Goal: Information Seeking & Learning: Learn about a topic

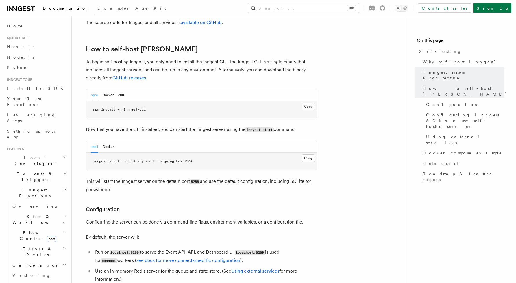
scroll to position [565, 0]
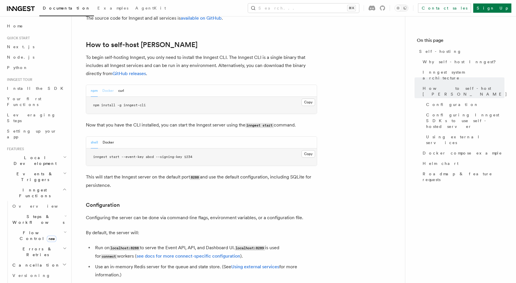
click at [109, 85] on button "Docker" at bounding box center [107, 91] width 11 height 12
click at [310, 150] on button "Copy Copied" at bounding box center [308, 154] width 14 height 8
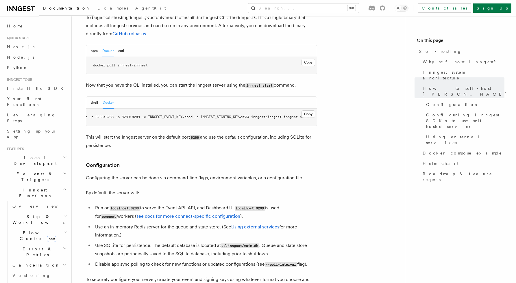
scroll to position [606, 0]
drag, startPoint x: 268, startPoint y: 196, endPoint x: 240, endPoint y: 195, distance: 28.3
click at [240, 205] on code "localhost:8289" at bounding box center [250, 207] width 30 height 5
drag, startPoint x: 141, startPoint y: 197, endPoint x: 111, endPoint y: 195, distance: 30.1
click at [111, 205] on code "localhost:8288" at bounding box center [125, 207] width 30 height 5
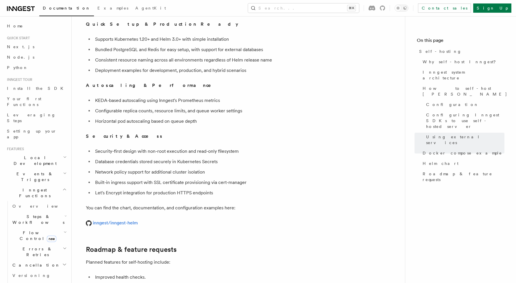
scroll to position [2046, 0]
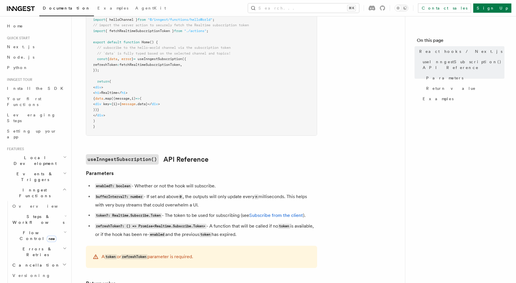
scroll to position [232, 0]
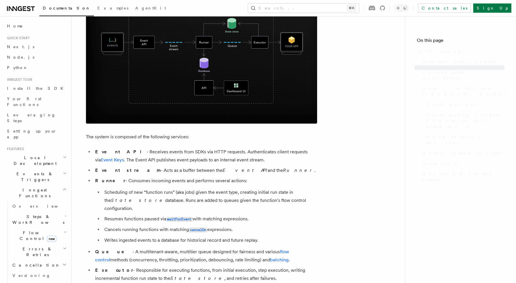
scroll to position [2046, 0]
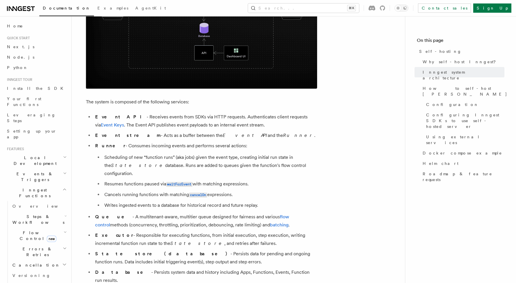
scroll to position [266, 0]
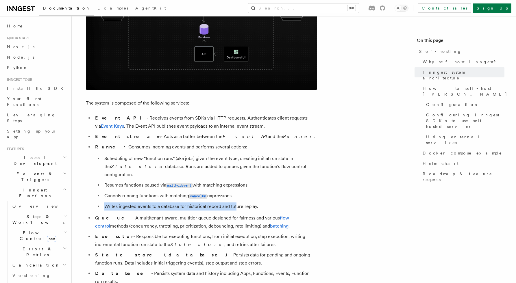
drag, startPoint x: 236, startPoint y: 194, endPoint x: 236, endPoint y: 199, distance: 5.2
click at [236, 199] on ul "Scheduling of new “function runs” (aka jobs) given the event type, creating ini…" at bounding box center [206, 183] width 222 height 56
click at [236, 203] on li "Writes ingested events to a database for historical record and future replay." at bounding box center [210, 207] width 214 height 8
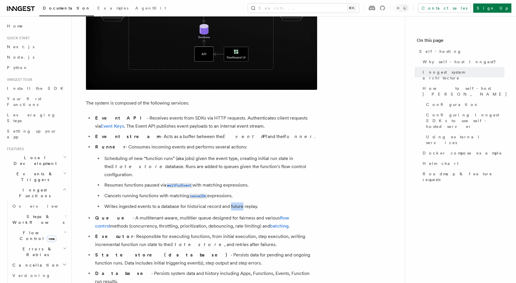
click at [236, 203] on li "Writes ingested events to a database for historical record and future replay." at bounding box center [210, 207] width 214 height 8
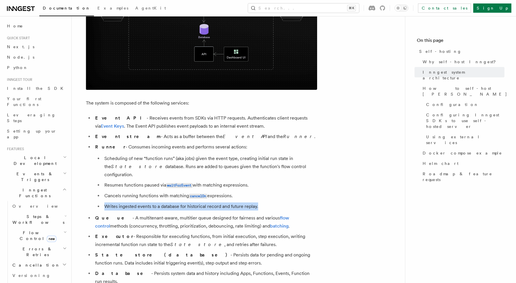
click at [236, 203] on li "Writes ingested events to a database for historical record and future replay." at bounding box center [210, 207] width 214 height 8
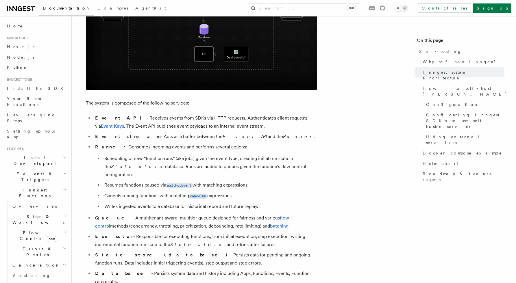
drag, startPoint x: 253, startPoint y: 177, endPoint x: 197, endPoint y: 178, distance: 56.9
click at [197, 181] on li "Resumes functions paused via waitForEvent with matching expressions." at bounding box center [210, 185] width 214 height 8
drag, startPoint x: 241, startPoint y: 190, endPoint x: 106, endPoint y: 186, distance: 135.3
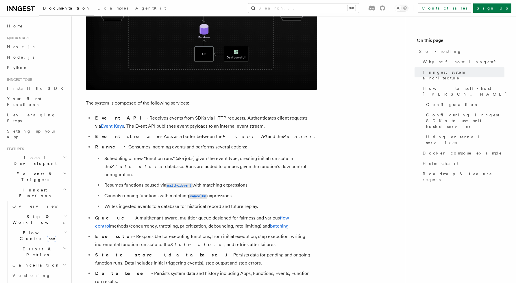
click at [106, 192] on li "Cancels running functions with matching cancelOn expressions." at bounding box center [210, 196] width 214 height 8
click at [254, 192] on li "Cancels running functions with matching cancelOn expressions." at bounding box center [210, 196] width 214 height 8
click at [29, 85] on link "Install the SDK" at bounding box center [36, 88] width 63 height 10
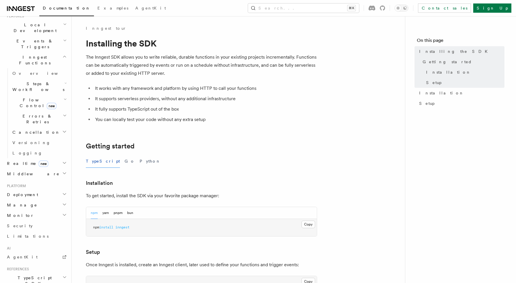
scroll to position [145, 0]
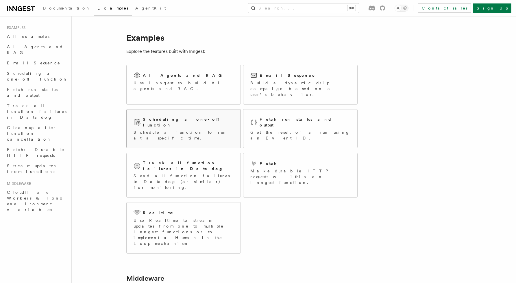
click at [226, 110] on div "Scheduling a one-off function Schedule a function to run at a specific time." at bounding box center [184, 129] width 114 height 38
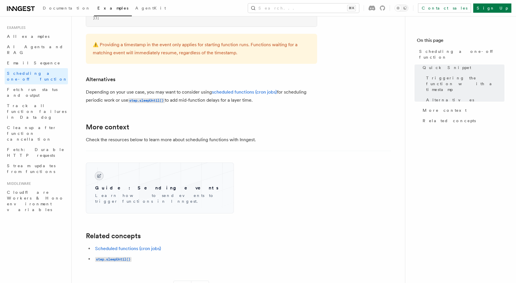
scroll to position [353, 0]
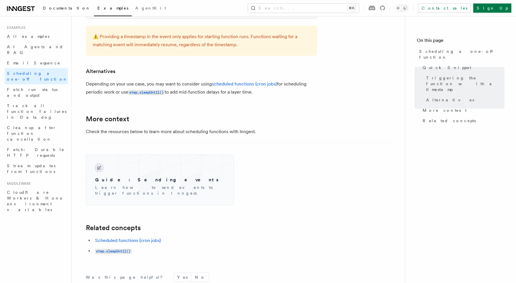
click at [67, 8] on span "Documentation" at bounding box center [67, 8] width 48 height 5
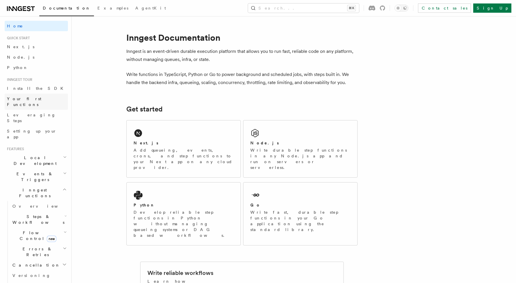
click at [49, 99] on link "Your first Functions" at bounding box center [36, 102] width 63 height 16
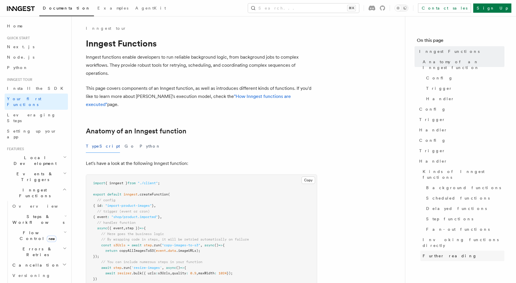
click at [440, 251] on link "Further reading" at bounding box center [462, 256] width 84 height 10
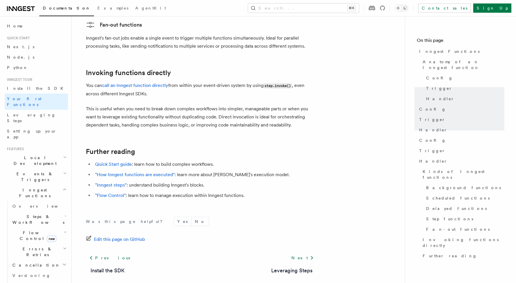
scroll to position [1135, 0]
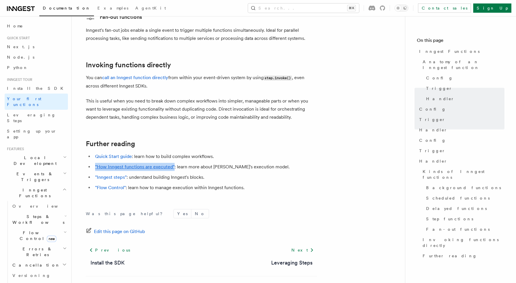
click at [63, 185] on h2 "Inngest Functions" at bounding box center [36, 193] width 63 height 16
click at [63, 171] on icon "button" at bounding box center [65, 173] width 4 height 5
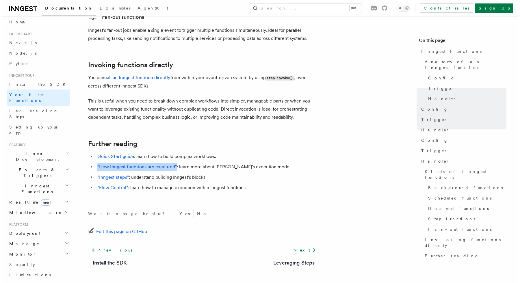
scroll to position [0, 0]
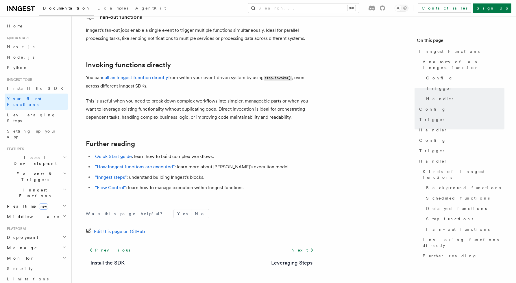
click at [223, 140] on h2 "Further reading" at bounding box center [201, 144] width 231 height 8
click at [327, 10] on button "Search... ⌘K" at bounding box center [303, 7] width 111 height 9
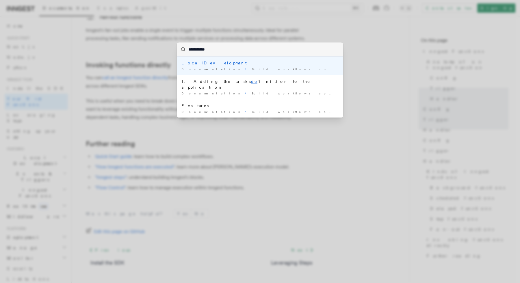
type input "**********"
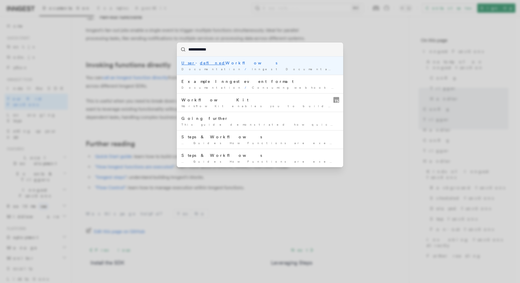
click at [215, 61] on div "User - defined Workflows" at bounding box center [259, 63] width 157 height 6
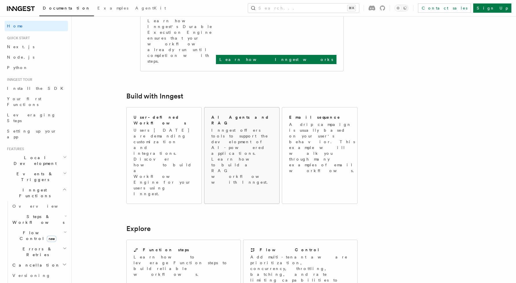
scroll to position [262, 0]
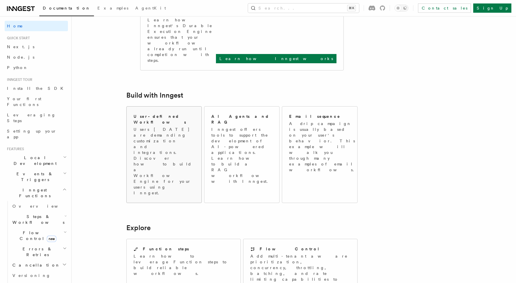
click at [181, 127] on p "Users today are demanding customization and integrations. Discover how to build…" at bounding box center [164, 161] width 61 height 69
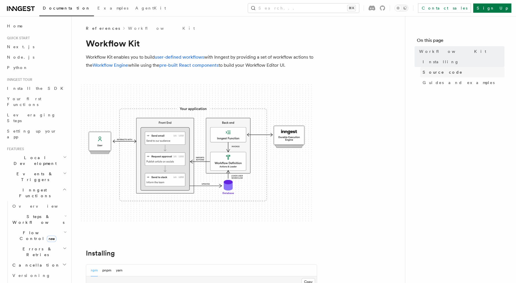
click at [443, 72] on span "Source code" at bounding box center [443, 72] width 40 height 6
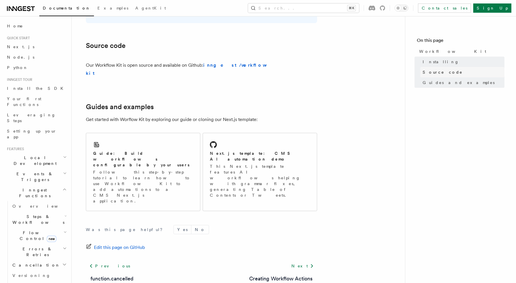
scroll to position [331, 0]
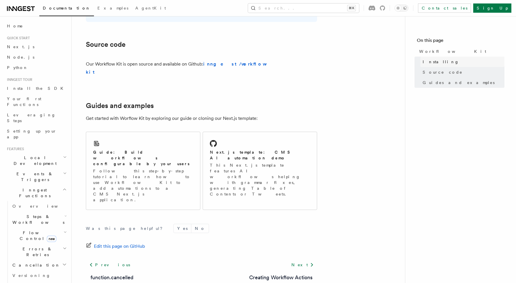
click at [443, 62] on link "Installing" at bounding box center [462, 62] width 84 height 10
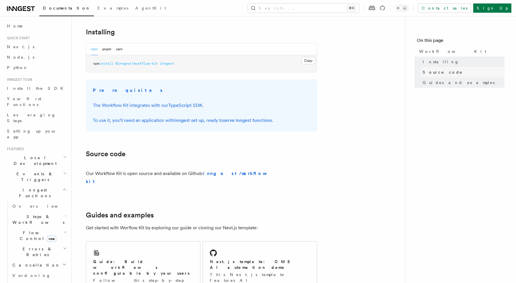
click at [442, 76] on link "Source code" at bounding box center [462, 72] width 84 height 10
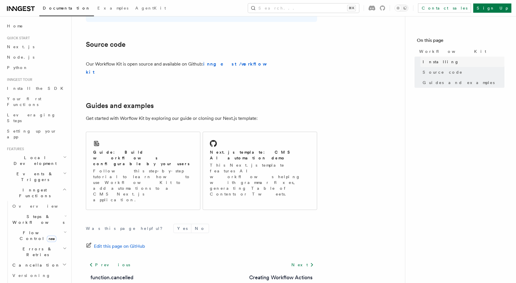
click at [444, 66] on link "Installing" at bounding box center [462, 62] width 84 height 10
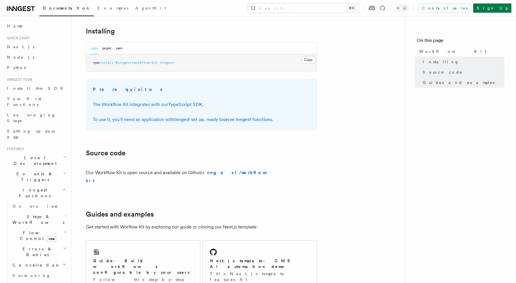
scroll to position [221, 0]
click at [441, 63] on link "Installing" at bounding box center [462, 62] width 84 height 10
click at [441, 70] on span "Source code" at bounding box center [443, 72] width 40 height 6
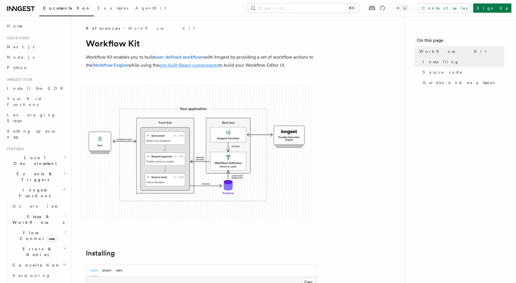
click at [201, 66] on link "pre-built React components" at bounding box center [188, 64] width 59 height 5
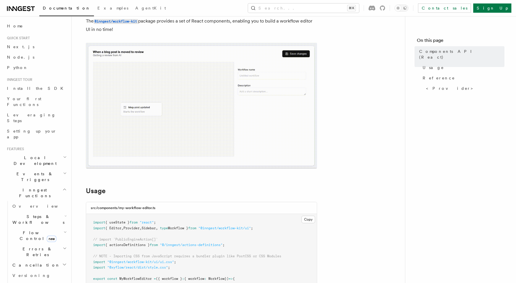
scroll to position [37, 0]
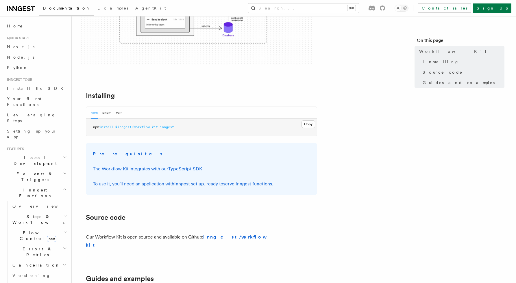
scroll to position [164, 0]
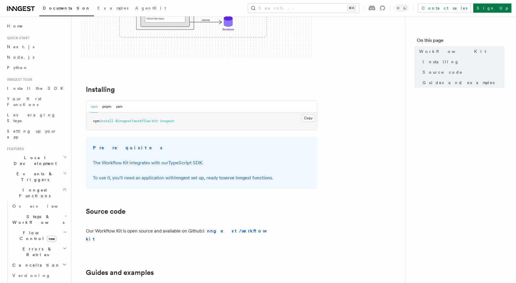
click at [168, 125] on pre "npm install @inngest/workflow-kit inngest" at bounding box center [201, 121] width 231 height 17
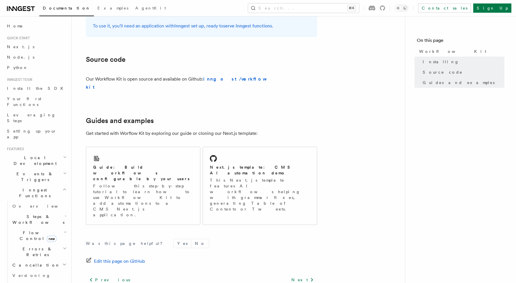
scroll to position [312, 0]
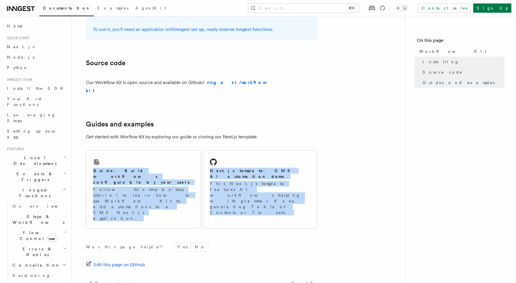
drag, startPoint x: 200, startPoint y: 137, endPoint x: 200, endPoint y: 201, distance: 63.9
click at [200, 201] on article "References Workflow Kit Workflow Kit Workflow Kit enables you to build user-def…" at bounding box center [238, 26] width 315 height 626
click at [202, 137] on article "References Workflow Kit Workflow Kit Workflow Kit enables you to build user-def…" at bounding box center [238, 26] width 315 height 626
drag, startPoint x: 201, startPoint y: 140, endPoint x: 203, endPoint y: 200, distance: 60.7
click at [203, 200] on article "References Workflow Kit Workflow Kit Workflow Kit enables you to build user-def…" at bounding box center [238, 26] width 315 height 626
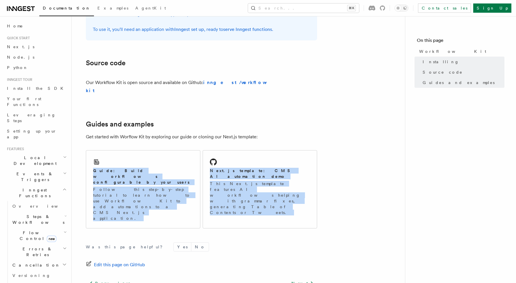
click at [203, 231] on div "Was this page helpful? Yes No Edit this page on GitHub Previous function.cancel…" at bounding box center [201, 285] width 231 height 108
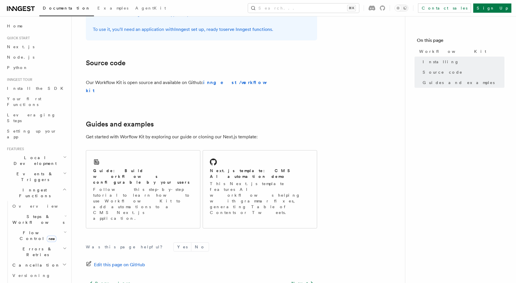
click at [200, 138] on article "References Workflow Kit Workflow Kit Workflow Kit enables you to build user-def…" at bounding box center [238, 26] width 315 height 626
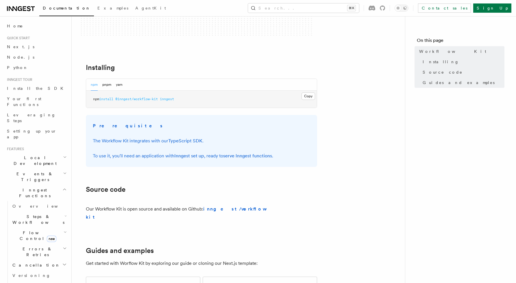
scroll to position [186, 0]
click at [256, 262] on article "References Workflow Kit Workflow Kit Workflow Kit enables you to build user-def…" at bounding box center [238, 153] width 315 height 626
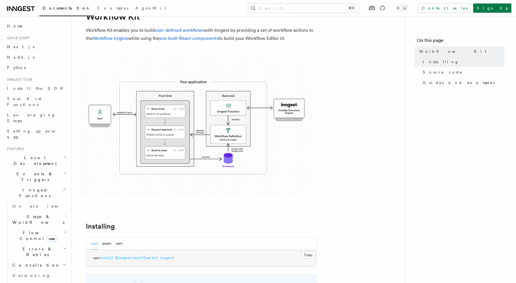
scroll to position [0, 0]
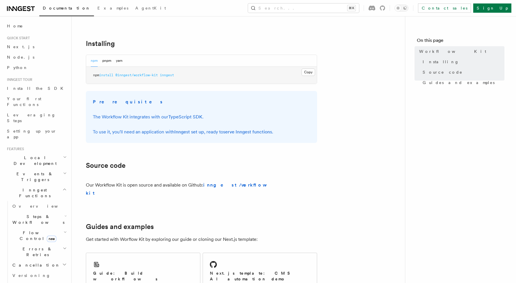
scroll to position [210, 0]
click at [228, 183] on strong "inngest/workflow-kit" at bounding box center [178, 190] width 184 height 14
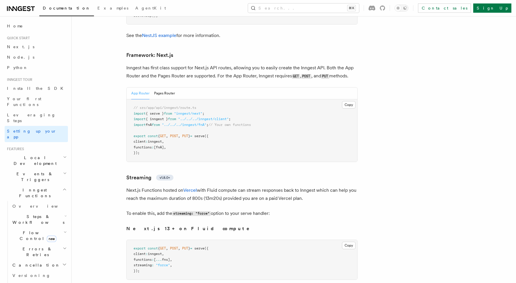
scroll to position [3751, 0]
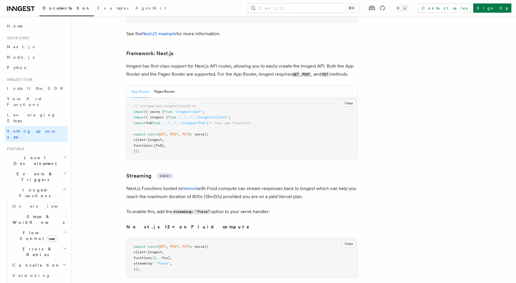
click at [207, 117] on pre "// src/app/api/inngest/route.ts import { serve } from "inngest/next" ; import {…" at bounding box center [242, 129] width 231 height 62
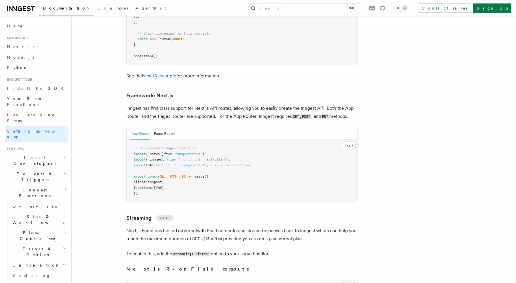
scroll to position [3703, 0]
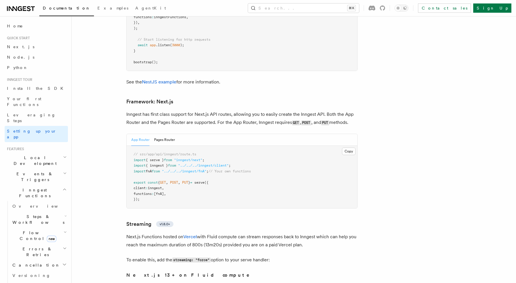
click at [149, 183] on pre "// src/app/api/inngest/route.ts import { serve } from "inngest/next" ; import {…" at bounding box center [242, 177] width 231 height 62
click at [197, 167] on pre "// src/app/api/inngest/route.ts import { serve } from "inngest/next" ; import {…" at bounding box center [242, 177] width 231 height 62
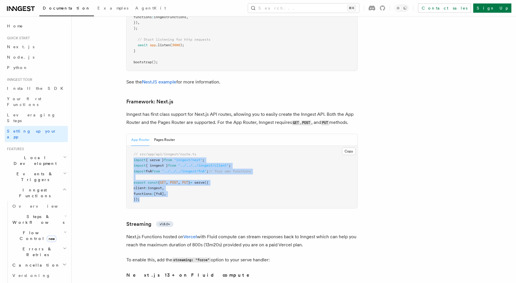
drag, startPoint x: 144, startPoint y: 177, endPoint x: 130, endPoint y: 140, distance: 40.5
click at [130, 146] on pre "// src/app/api/inngest/route.ts import { serve } from "inngest/next" ; import {…" at bounding box center [242, 177] width 231 height 62
copy code "import { serve } from "inngest/next" ; import { inngest } from "../../../innges…"
click at [256, 165] on pre "// src/app/api/inngest/route.ts import { serve } from "inngest/next" ; import {…" at bounding box center [242, 177] width 231 height 62
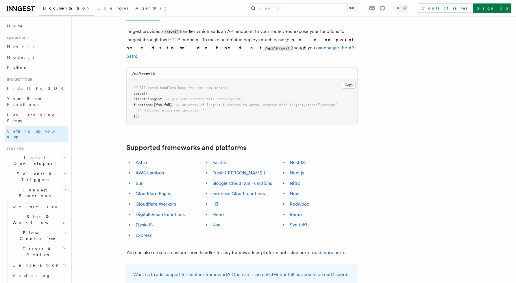
scroll to position [318, 0]
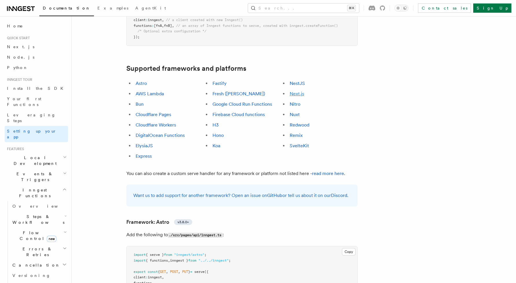
click at [300, 91] on link "Next.js" at bounding box center [297, 93] width 14 height 5
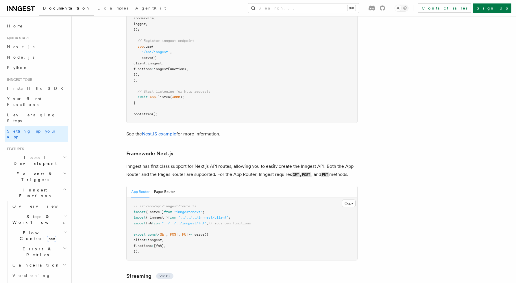
scroll to position [3647, 0]
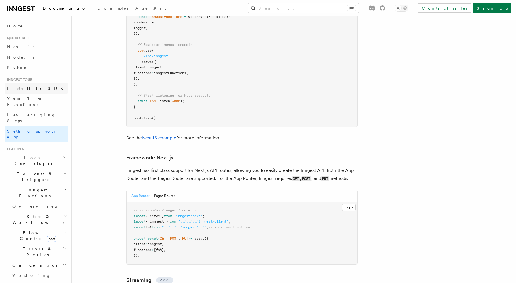
click at [38, 90] on link "Install the SDK" at bounding box center [36, 88] width 63 height 10
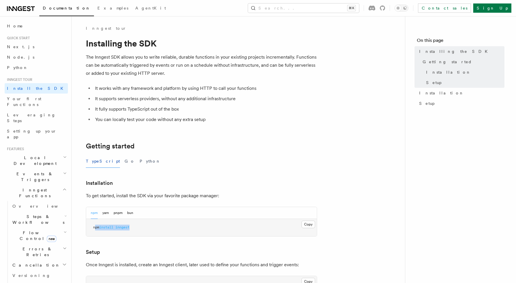
drag, startPoint x: 143, startPoint y: 230, endPoint x: 94, endPoint y: 229, distance: 49.1
click at [94, 229] on pre "npm install inngest" at bounding box center [201, 227] width 231 height 17
click at [103, 215] on button "yarn" at bounding box center [105, 213] width 7 height 12
drag, startPoint x: 153, startPoint y: 229, endPoint x: 93, endPoint y: 229, distance: 60.4
click at [93, 229] on pre "yarn add inngest" at bounding box center [201, 227] width 231 height 17
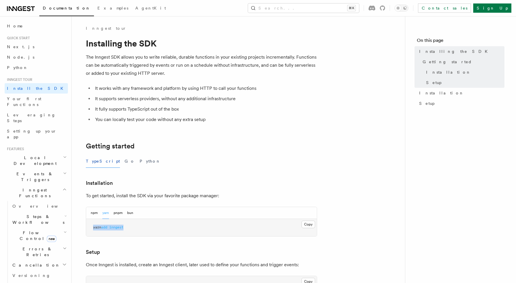
copy span "yarn add inngest"
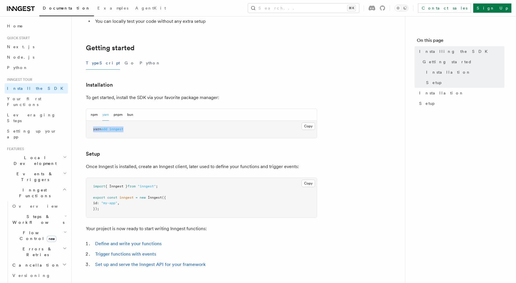
scroll to position [99, 0]
click at [61, 185] on h2 "Inngest Functions" at bounding box center [36, 193] width 63 height 16
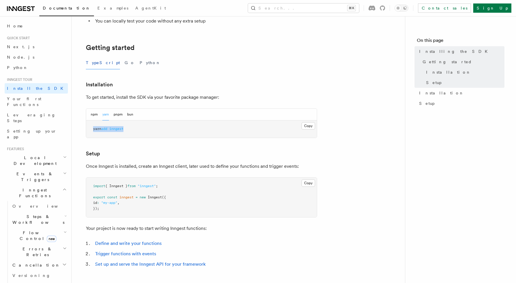
click at [61, 185] on h2 "Inngest Functions" at bounding box center [36, 193] width 63 height 16
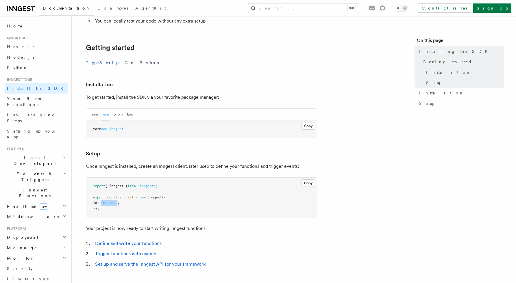
drag, startPoint x: 122, startPoint y: 203, endPoint x: 105, endPoint y: 201, distance: 16.5
click at [105, 201] on span "id : "my-app" ," at bounding box center [106, 203] width 26 height 4
drag, startPoint x: 102, startPoint y: 210, endPoint x: 140, endPoint y: 198, distance: 40.5
click at [141, 198] on pre "import { Inngest } from "inngest" ; export const inngest = new Inngest ({ id : …" at bounding box center [201, 198] width 231 height 40
click at [140, 198] on span "new" at bounding box center [143, 197] width 6 height 4
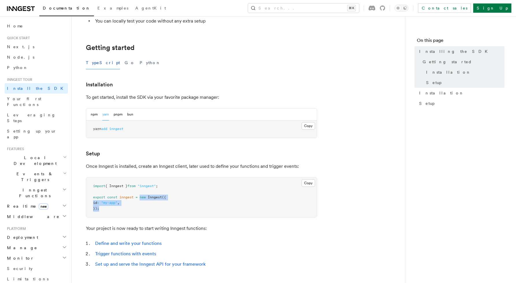
drag, startPoint x: 140, startPoint y: 198, endPoint x: 160, endPoint y: 205, distance: 20.4
click at [160, 205] on pre "import { Inngest } from "inngest" ; export const inngest = new Inngest ({ id : …" at bounding box center [201, 198] width 231 height 40
click at [148, 207] on pre "import { Inngest } from "inngest" ; export const inngest = new Inngest ({ id : …" at bounding box center [201, 198] width 231 height 40
drag, startPoint x: 142, startPoint y: 210, endPoint x: 140, endPoint y: 197, distance: 12.6
click at [140, 197] on pre "import { Inngest } from "inngest" ; export const inngest = new Inngest ({ id : …" at bounding box center [201, 198] width 231 height 40
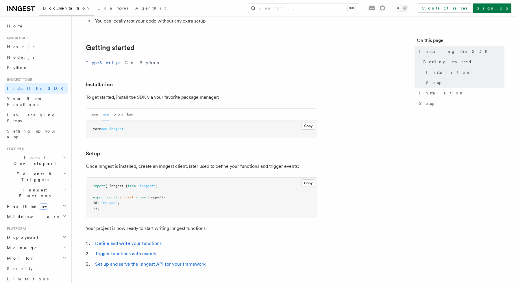
click at [141, 207] on pre "import { Inngest } from "inngest" ; export const inngest = new Inngest ({ id : …" at bounding box center [201, 198] width 231 height 40
drag, startPoint x: 128, startPoint y: 208, endPoint x: 135, endPoint y: 205, distance: 7.5
click at [132, 206] on pre "import { Inngest } from "inngest" ; export const inngest = new Inngest ({ id : …" at bounding box center [201, 198] width 231 height 40
click at [139, 205] on pre "import { Inngest } from "inngest" ; export const inngest = new Inngest ({ id : …" at bounding box center [201, 198] width 231 height 40
drag, startPoint x: 138, startPoint y: 210, endPoint x: 141, endPoint y: 196, distance: 13.9
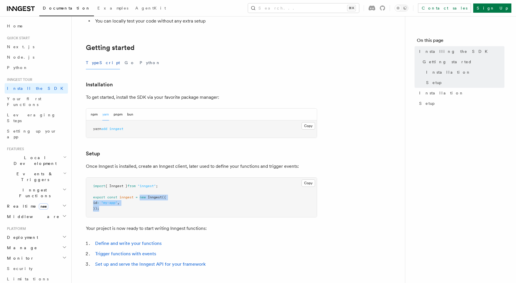
click at [141, 196] on pre "import { Inngest } from "inngest" ; export const inngest = new Inngest ({ id : …" at bounding box center [201, 198] width 231 height 40
click at [144, 208] on pre "import { Inngest } from "inngest" ; export const inngest = new Inngest ({ id : …" at bounding box center [201, 198] width 231 height 40
drag, startPoint x: 137, startPoint y: 208, endPoint x: 141, endPoint y: 197, distance: 12.5
click at [141, 197] on pre "import { Inngest } from "inngest" ; export const inngest = new Inngest ({ id : …" at bounding box center [201, 198] width 231 height 40
click at [145, 209] on pre "import { Inngest } from "inngest" ; export const inngest = new Inngest ({ id : …" at bounding box center [201, 198] width 231 height 40
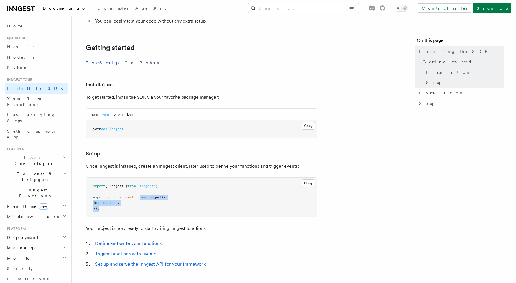
drag, startPoint x: 134, startPoint y: 209, endPoint x: 141, endPoint y: 197, distance: 13.8
click at [141, 197] on pre "import { Inngest } from "inngest" ; export const inngest = new Inngest ({ id : …" at bounding box center [201, 198] width 231 height 40
click at [141, 207] on pre "import { Inngest } from "inngest" ; export const inngest = new Inngest ({ id : …" at bounding box center [201, 198] width 231 height 40
drag, startPoint x: 133, startPoint y: 208, endPoint x: 140, endPoint y: 196, distance: 13.8
click at [140, 196] on pre "import { Inngest } from "inngest" ; export const inngest = new Inngest ({ id : …" at bounding box center [201, 198] width 231 height 40
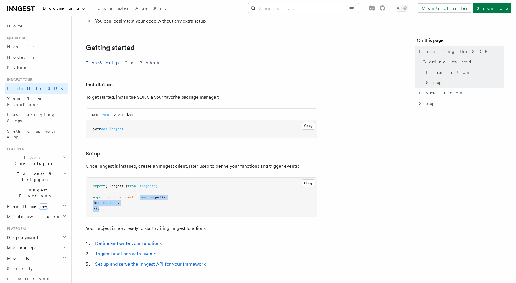
click at [206, 202] on pre "import { Inngest } from "inngest" ; export const inngest = new Inngest ({ id : …" at bounding box center [201, 198] width 231 height 40
drag, startPoint x: 131, startPoint y: 209, endPoint x: 141, endPoint y: 197, distance: 16.4
click at [141, 197] on pre "import { Inngest } from "inngest" ; export const inngest = new Inngest ({ id : …" at bounding box center [201, 198] width 231 height 40
click at [141, 207] on pre "import { Inngest } from "inngest" ; export const inngest = new Inngest ({ id : …" at bounding box center [201, 198] width 231 height 40
click at [121, 211] on pre "import { Inngest } from "inngest" ; export const inngest = new Inngest ({ id : …" at bounding box center [201, 198] width 231 height 40
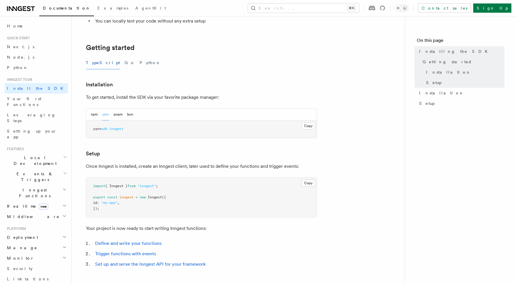
click at [131, 208] on pre "import { Inngest } from "inngest" ; export const inngest = new Inngest ({ id : …" at bounding box center [201, 198] width 231 height 40
drag, startPoint x: 131, startPoint y: 208, endPoint x: 92, endPoint y: 195, distance: 41.3
click at [92, 195] on pre "import { Inngest } from "inngest" ; export const inngest = new Inngest ({ id : …" at bounding box center [201, 198] width 231 height 40
click at [103, 212] on pre "import { Inngest } from "inngest" ; export const inngest = new Inngest ({ id : …" at bounding box center [201, 198] width 231 height 40
drag, startPoint x: 103, startPoint y: 212, endPoint x: 78, endPoint y: 181, distance: 39.2
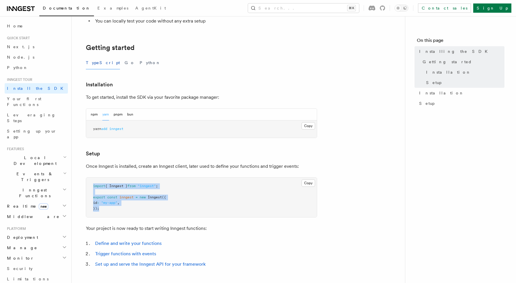
click at [78, 181] on div "Inngest tour Installing the SDK The Inngest SDK allows you to write reliable, d…" at bounding box center [248, 141] width 352 height 481
click at [117, 216] on pre "import { Inngest } from "inngest" ; export const inngest = new Inngest ({ id : …" at bounding box center [201, 198] width 231 height 40
drag, startPoint x: 103, startPoint y: 211, endPoint x: 88, endPoint y: 186, distance: 29.7
click at [88, 186] on pre "import { Inngest } from "inngest" ; export const inngest = new Inngest ({ id : …" at bounding box center [201, 198] width 231 height 40
click at [92, 186] on pre "import { Inngest } from "inngest" ; export const inngest = new Inngest ({ id : …" at bounding box center [201, 198] width 231 height 40
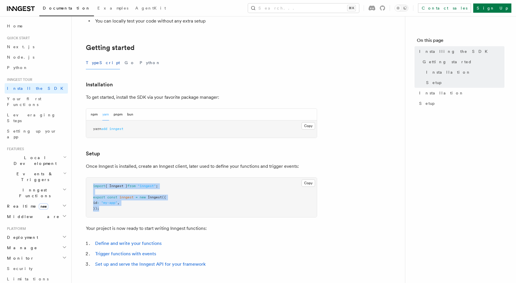
drag, startPoint x: 92, startPoint y: 186, endPoint x: 134, endPoint y: 208, distance: 46.7
click at [134, 209] on pre "import { Inngest } from "inngest" ; export const inngest = new Inngest ({ id : …" at bounding box center [201, 198] width 231 height 40
click at [114, 214] on pre "import { Inngest } from "inngest" ; export const inngest = new Inngest ({ id : …" at bounding box center [201, 198] width 231 height 40
drag, startPoint x: 109, startPoint y: 212, endPoint x: 91, endPoint y: 181, distance: 34.9
click at [91, 181] on pre "import { Inngest } from "inngest" ; export const inngest = new Inngest ({ id : …" at bounding box center [201, 198] width 231 height 40
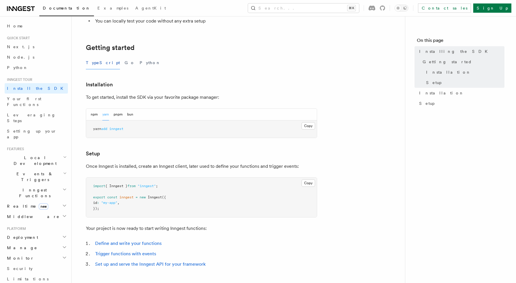
click at [93, 184] on pre "import { Inngest } from "inngest" ; export const inngest = new Inngest ({ id : …" at bounding box center [201, 198] width 231 height 40
drag, startPoint x: 92, startPoint y: 184, endPoint x: 131, endPoint y: 208, distance: 45.4
click at [131, 208] on pre "import { Inngest } from "inngest" ; export const inngest = new Inngest ({ id : …" at bounding box center [201, 198] width 231 height 40
click at [113, 212] on pre "import { Inngest } from "inngest" ; export const inngest = new Inngest ({ id : …" at bounding box center [201, 198] width 231 height 40
drag, startPoint x: 113, startPoint y: 212, endPoint x: 83, endPoint y: 186, distance: 39.9
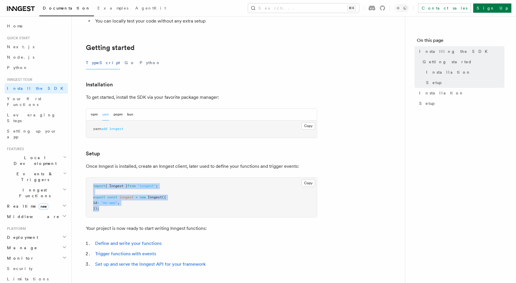
click at [83, 185] on article "Inngest tour Installing the SDK The Inngest SDK allows you to write reliable, d…" at bounding box center [238, 154] width 315 height 455
click at [90, 187] on pre "import { Inngest } from "inngest" ; export const inngest = new Inngest ({ id : …" at bounding box center [201, 198] width 231 height 40
drag, startPoint x: 90, startPoint y: 187, endPoint x: 127, endPoint y: 210, distance: 43.3
click at [127, 211] on pre "import { Inngest } from "inngest" ; export const inngest = new Inngest ({ id : …" at bounding box center [201, 198] width 231 height 40
click at [123, 212] on pre "import { Inngest } from "inngest" ; export const inngest = new Inngest ({ id : …" at bounding box center [201, 198] width 231 height 40
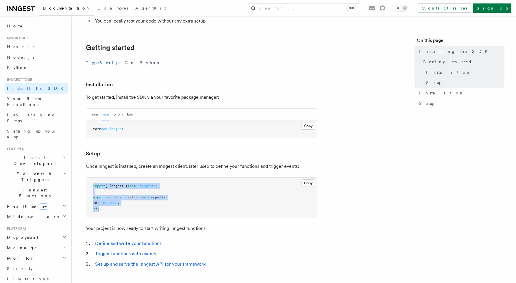
drag, startPoint x: 108, startPoint y: 212, endPoint x: 91, endPoint y: 188, distance: 29.0
click at [91, 188] on pre "import { Inngest } from "inngest" ; export const inngest = new Inngest ({ id : …" at bounding box center [201, 198] width 231 height 40
click at [104, 210] on pre "import { Inngest } from "inngest" ; export const inngest = new Inngest ({ id : …" at bounding box center [201, 198] width 231 height 40
click at [116, 212] on pre "import { Inngest } from "inngest" ; export const inngest = new Inngest ({ id : …" at bounding box center [201, 198] width 231 height 40
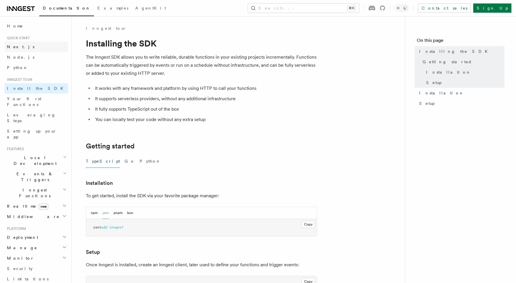
click at [27, 45] on link "Next.js" at bounding box center [36, 47] width 63 height 10
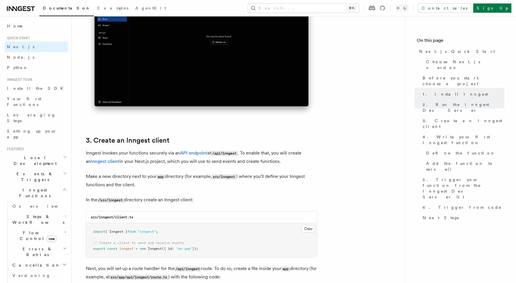
scroll to position [568, 0]
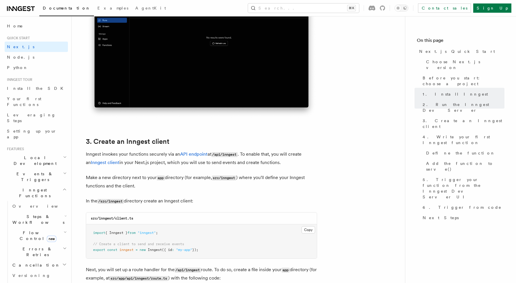
click at [147, 252] on span at bounding box center [147, 250] width 2 height 4
drag, startPoint x: 208, startPoint y: 249, endPoint x: 95, endPoint y: 231, distance: 113.8
click at [95, 231] on pre "import { Inngest } from "inngest" ; // Create a client to send and receive even…" at bounding box center [201, 242] width 231 height 34
copy code "import { Inngest } from "inngest" ; // Create a client to send and receive even…"
click at [229, 220] on div "src/inngest/client.ts" at bounding box center [201, 219] width 231 height 12
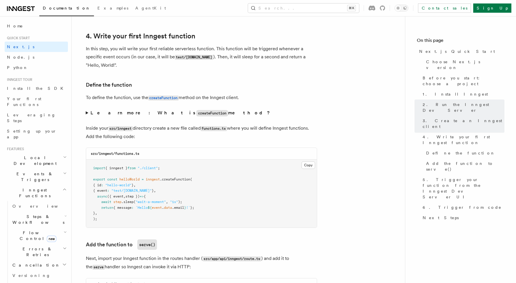
scroll to position [947, 0]
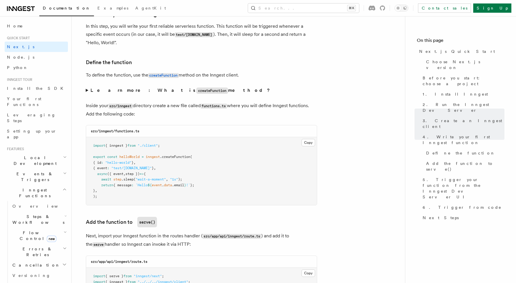
click at [111, 93] on strong "Learn more: What is createFunction method?" at bounding box center [180, 90] width 181 height 5
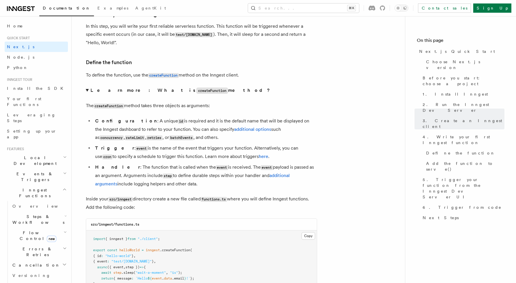
click at [105, 90] on strong "Learn more: What is createFunction method?" at bounding box center [180, 90] width 181 height 5
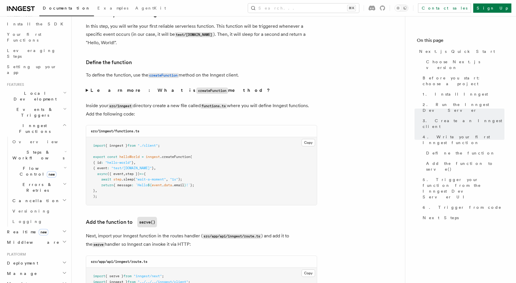
scroll to position [179, 0]
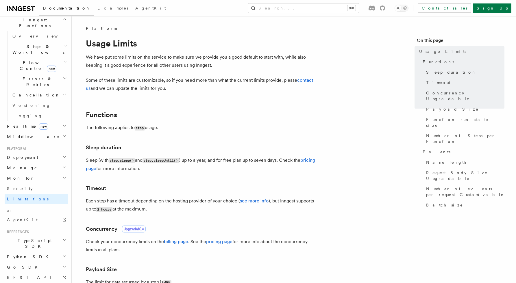
scroll to position [163, 0]
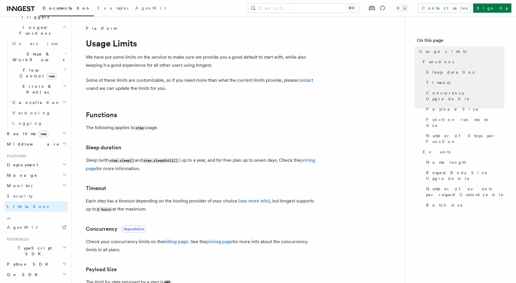
click at [56, 160] on h2 "Deployment" at bounding box center [36, 165] width 63 height 10
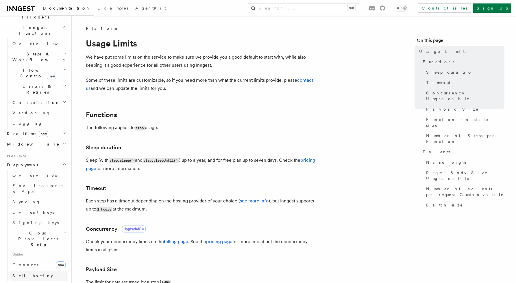
click at [35, 271] on link "Self hosting" at bounding box center [39, 276] width 58 height 10
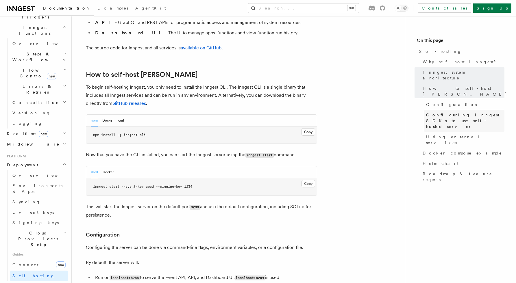
click at [445, 112] on span "Configuring Inngest SDKs to use self-hosted server" at bounding box center [465, 120] width 78 height 17
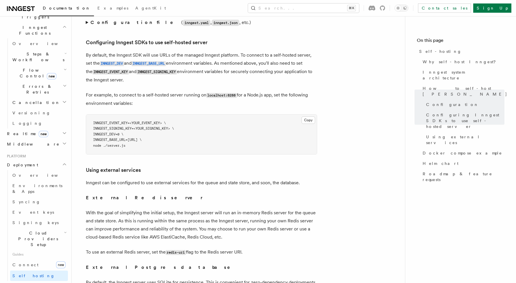
scroll to position [1241, 0]
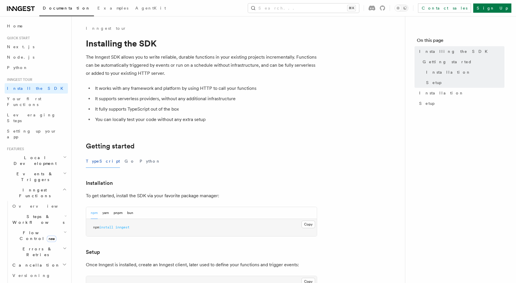
scroll to position [145, 0]
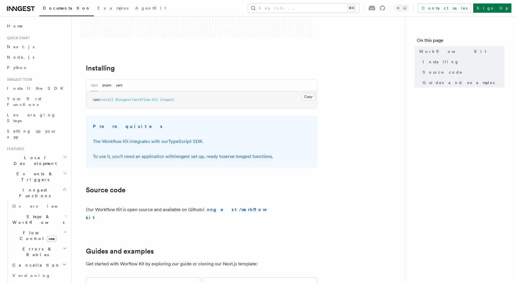
scroll to position [186, 0]
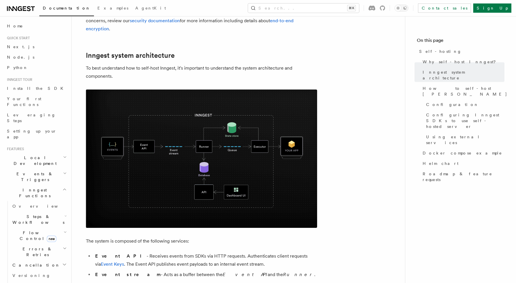
scroll to position [86, 0]
